Goal: Navigation & Orientation: Understand site structure

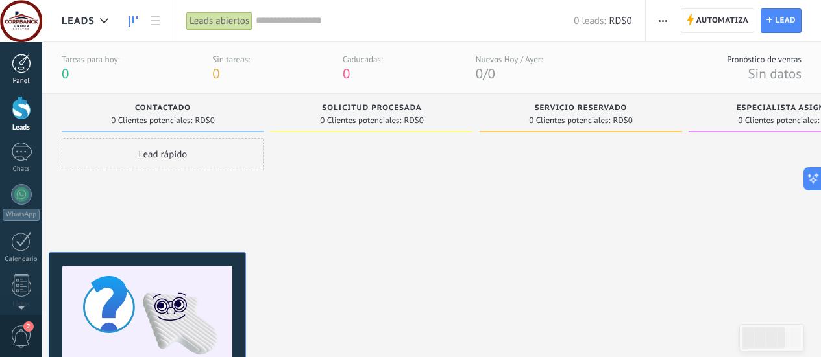
click at [29, 73] on link "Panel" at bounding box center [21, 70] width 42 height 32
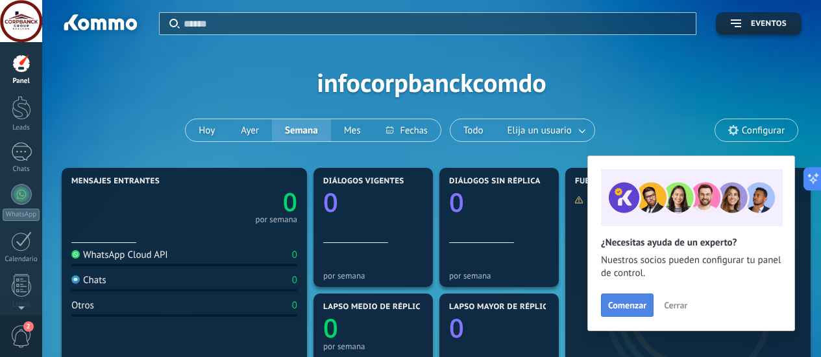
click at [630, 310] on span "Comenzar" at bounding box center [627, 305] width 38 height 9
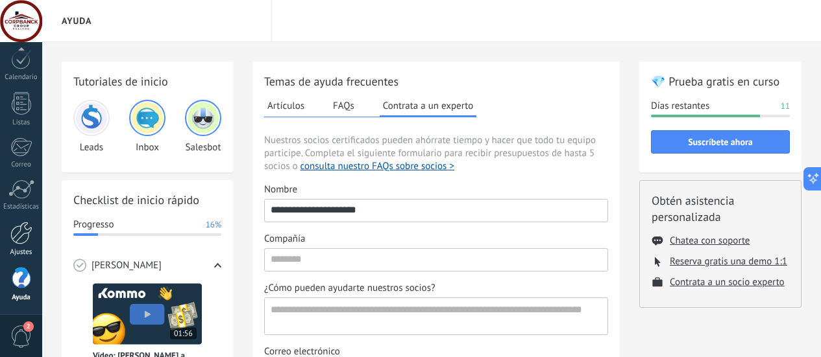
click at [22, 241] on div at bounding box center [21, 233] width 22 height 23
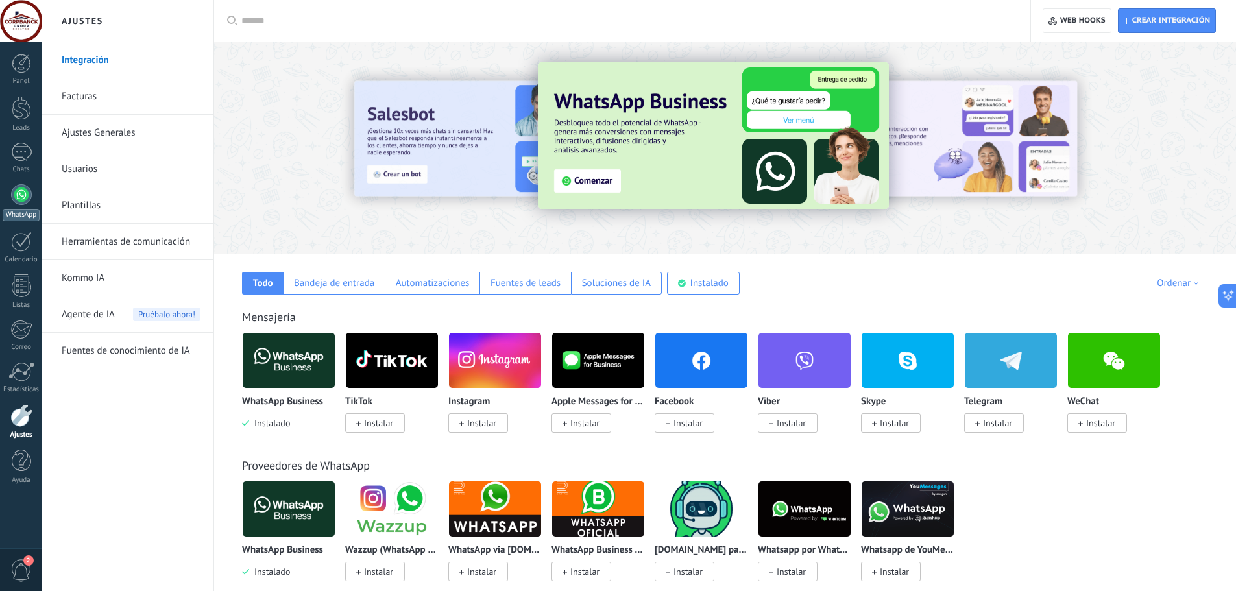
click at [19, 197] on div at bounding box center [21, 194] width 21 height 21
